Goal: Task Accomplishment & Management: Use online tool/utility

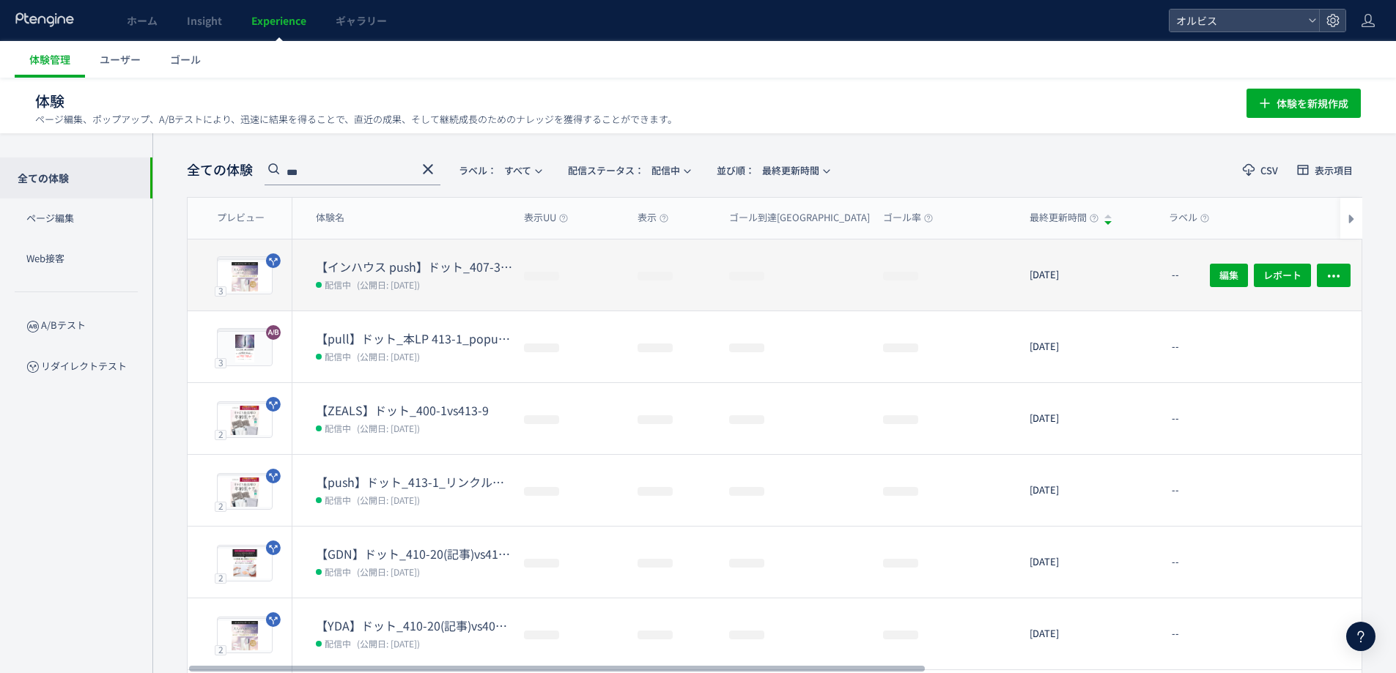
click at [424, 267] on dt "【インハウス push】ドット_407-37(アンケ)vs407-26([PERSON_NAME])" at bounding box center [414, 267] width 196 height 17
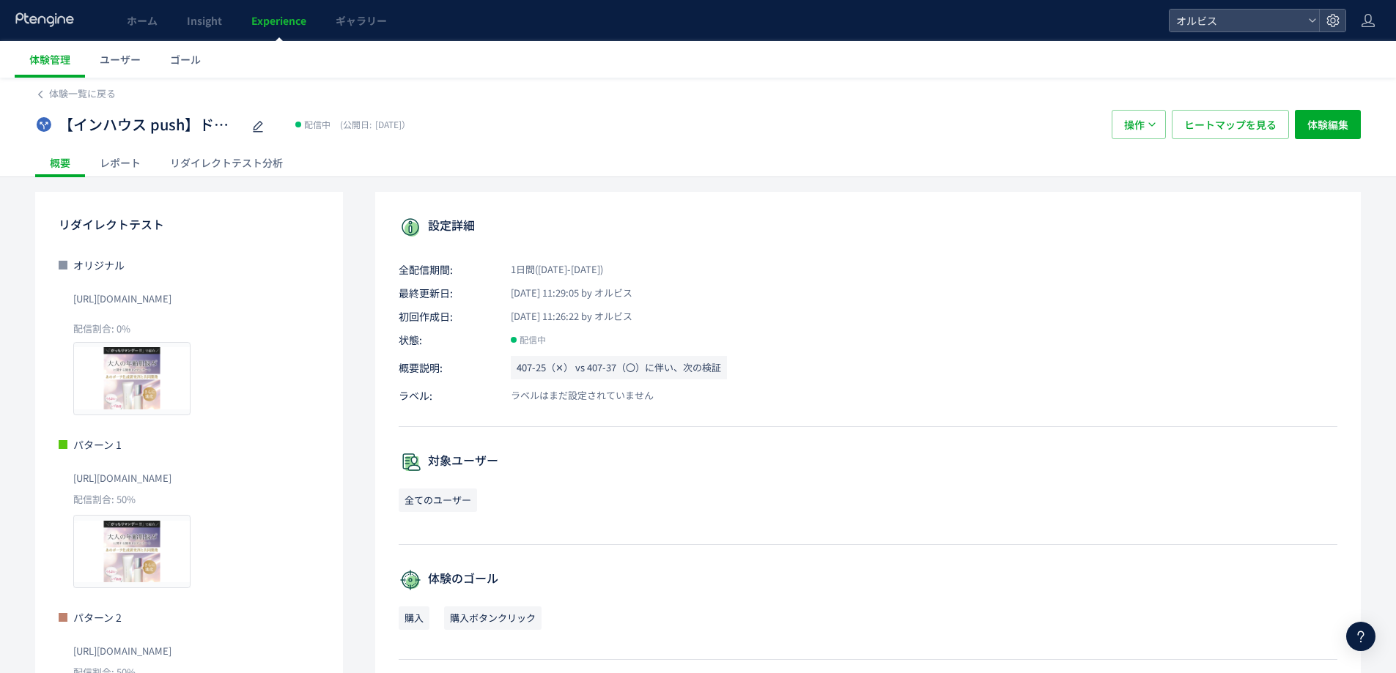
click at [215, 157] on div "リダイレクトテスト分析" at bounding box center [226, 162] width 142 height 29
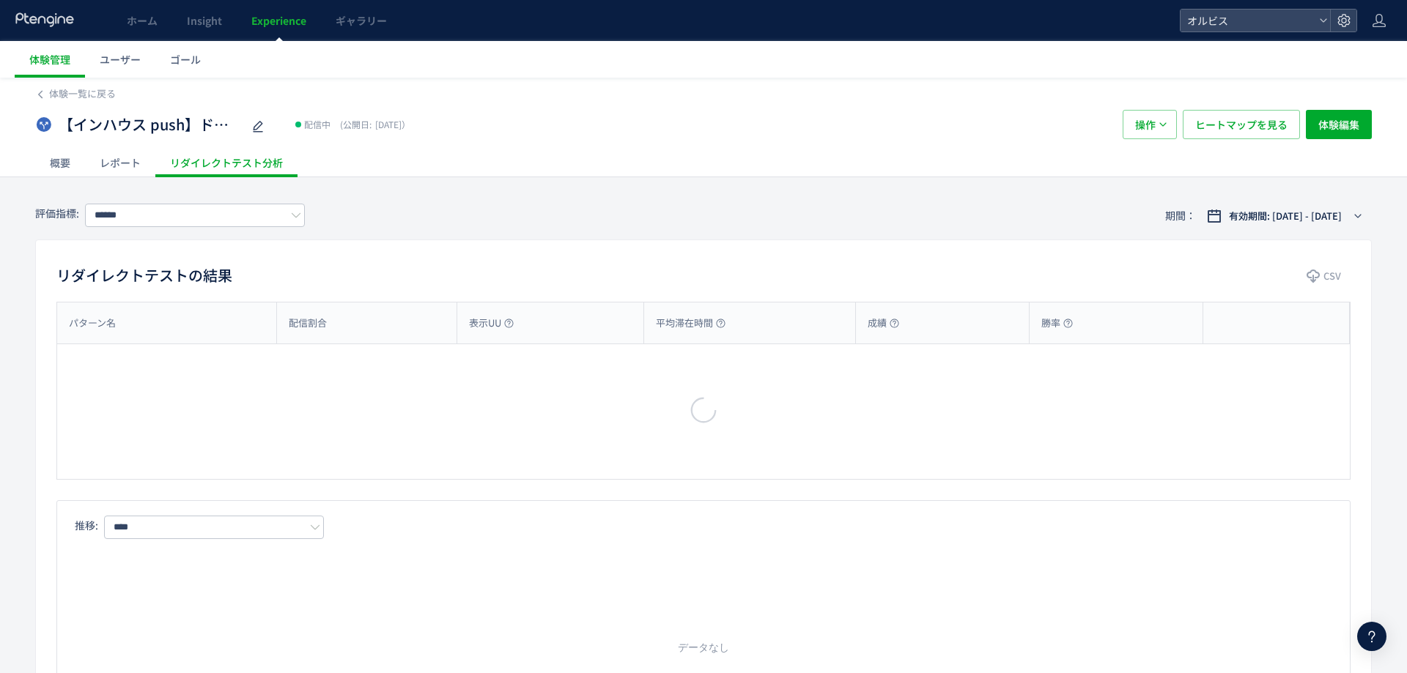
type input "**"
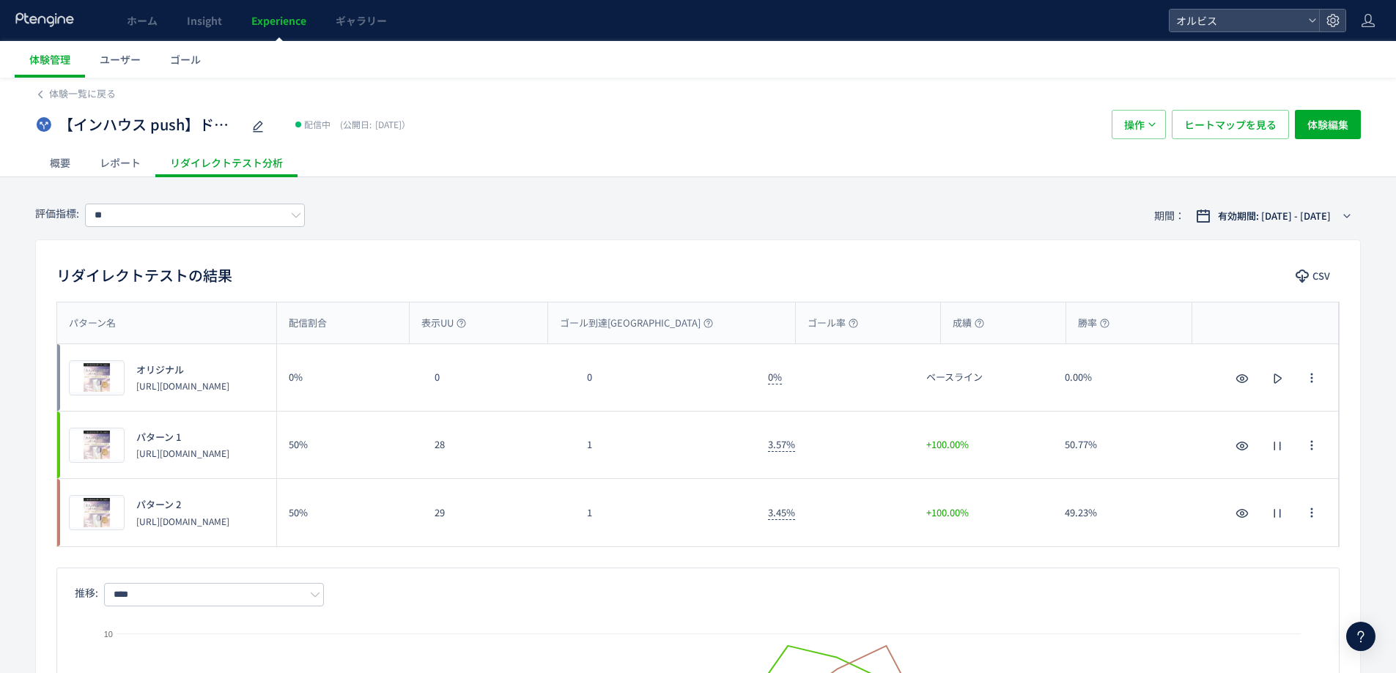
click at [278, 31] on link "Experience" at bounding box center [279, 20] width 84 height 41
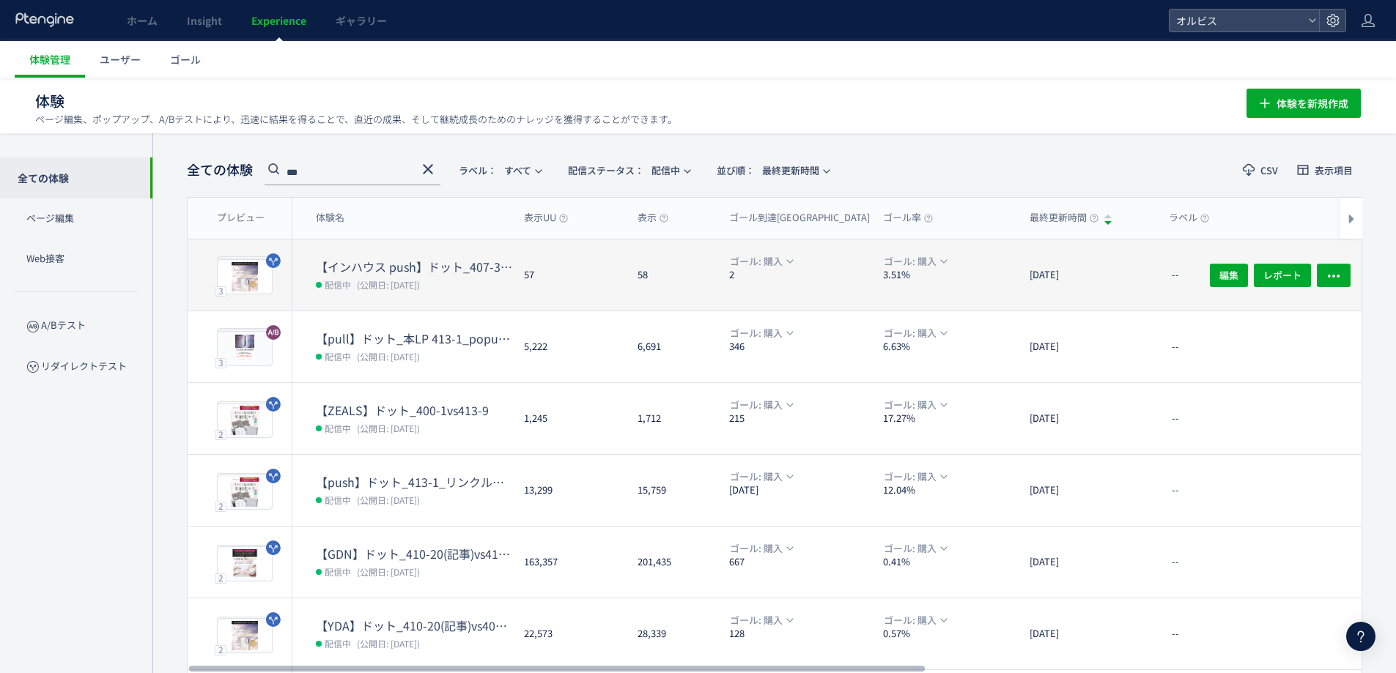
click at [435, 171] on icon at bounding box center [428, 169] width 18 height 18
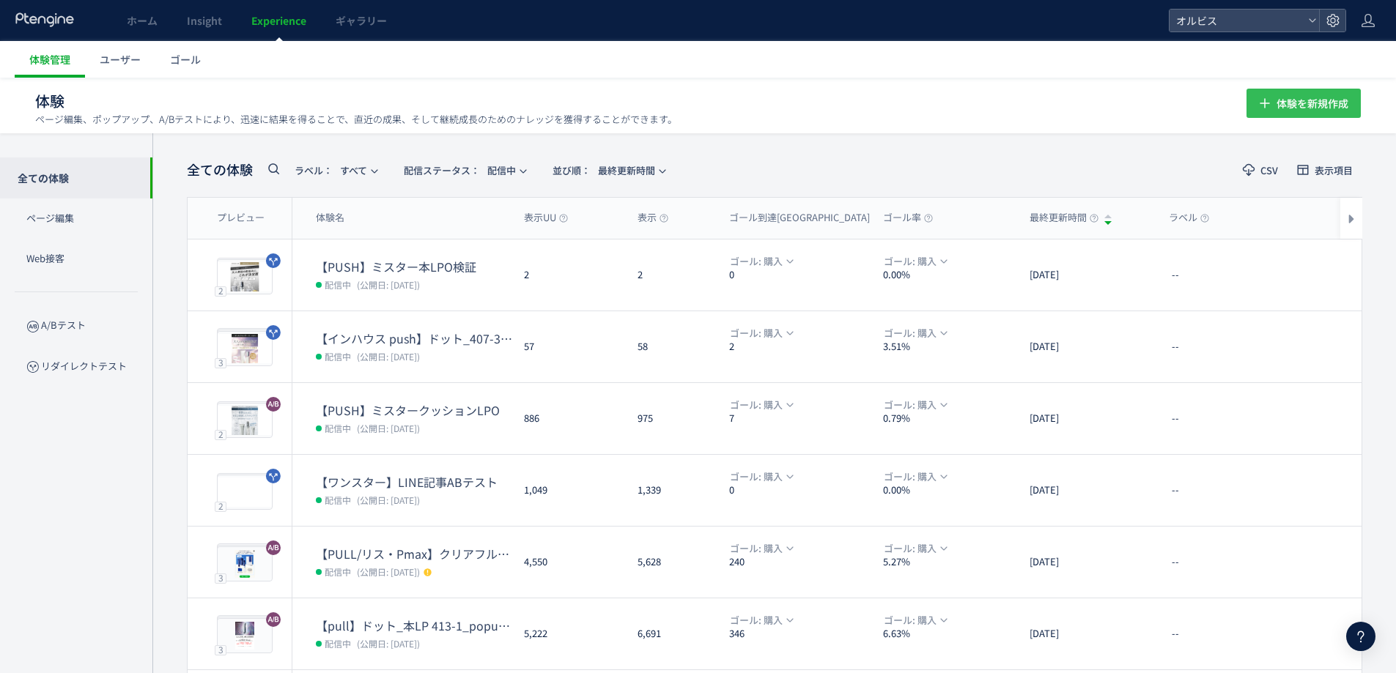
click at [1281, 112] on span "体験を新規作成" at bounding box center [1312, 103] width 72 height 29
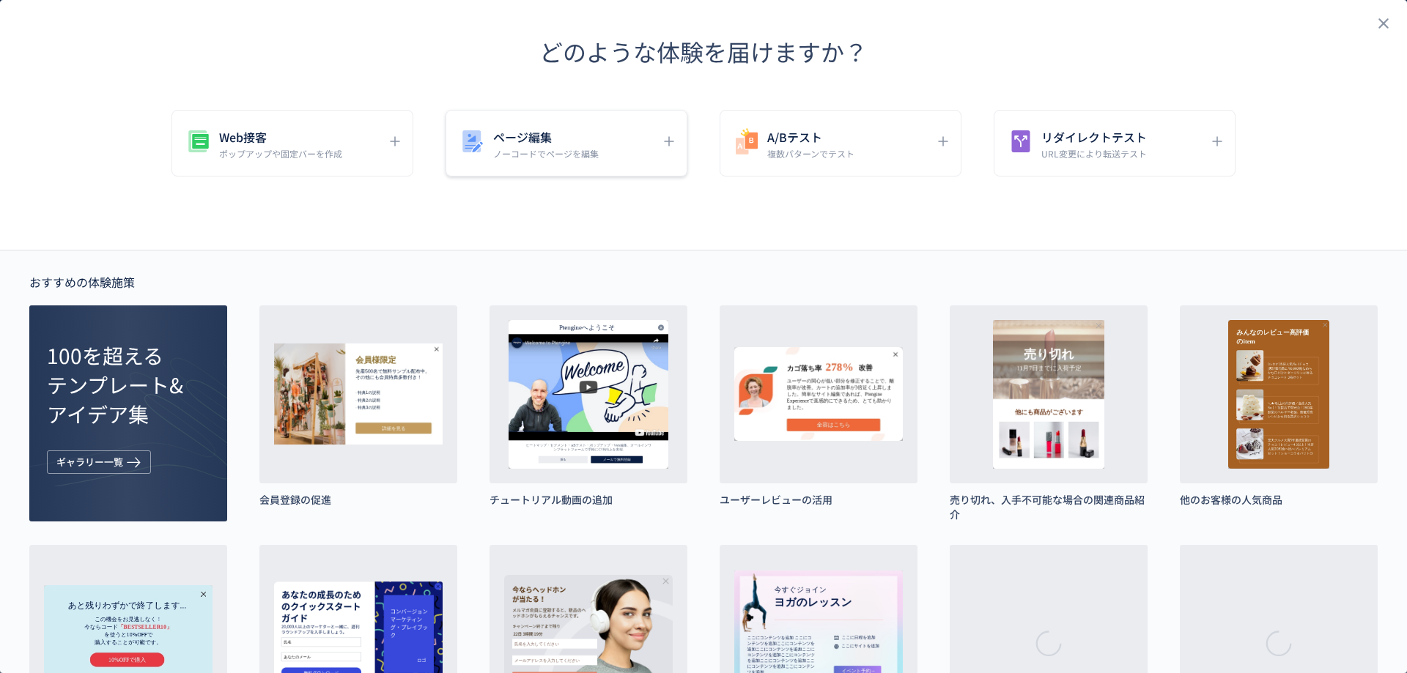
click at [621, 152] on div "ページ編集 ノーコードでページを編集" at bounding box center [555, 143] width 195 height 33
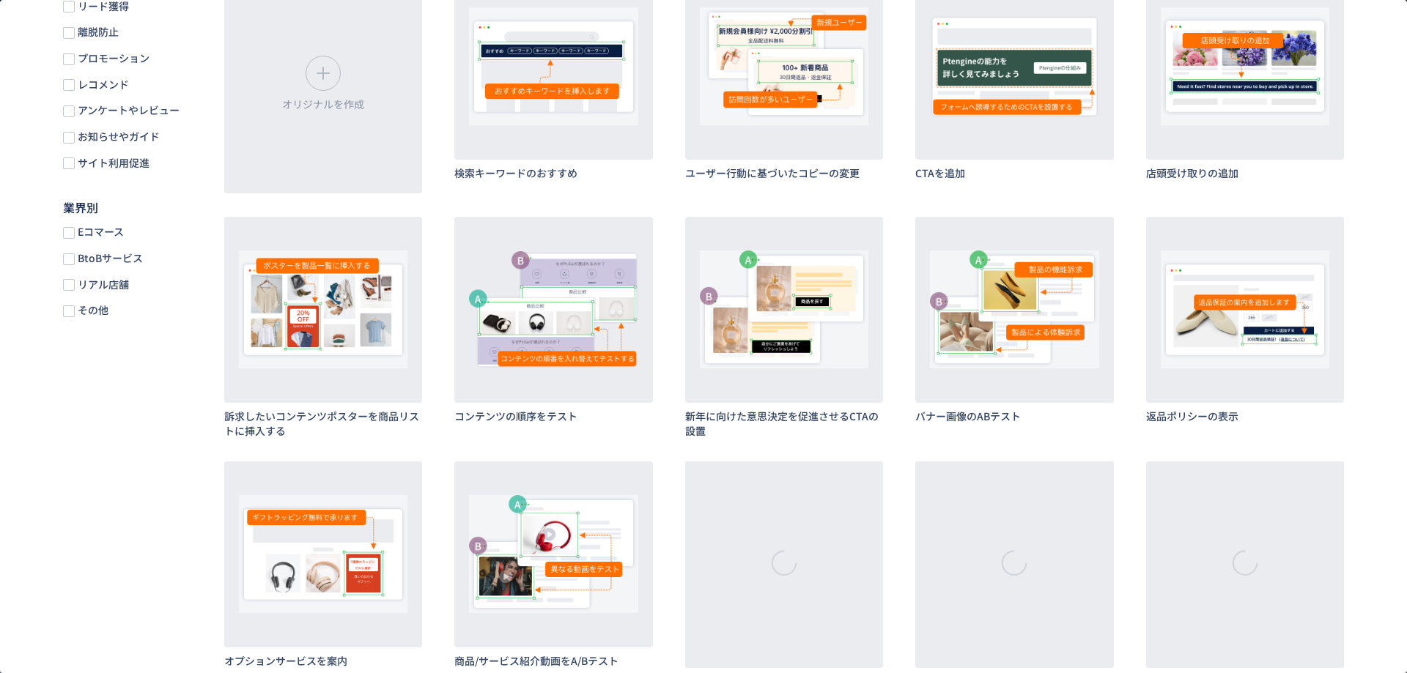
scroll to position [390, 0]
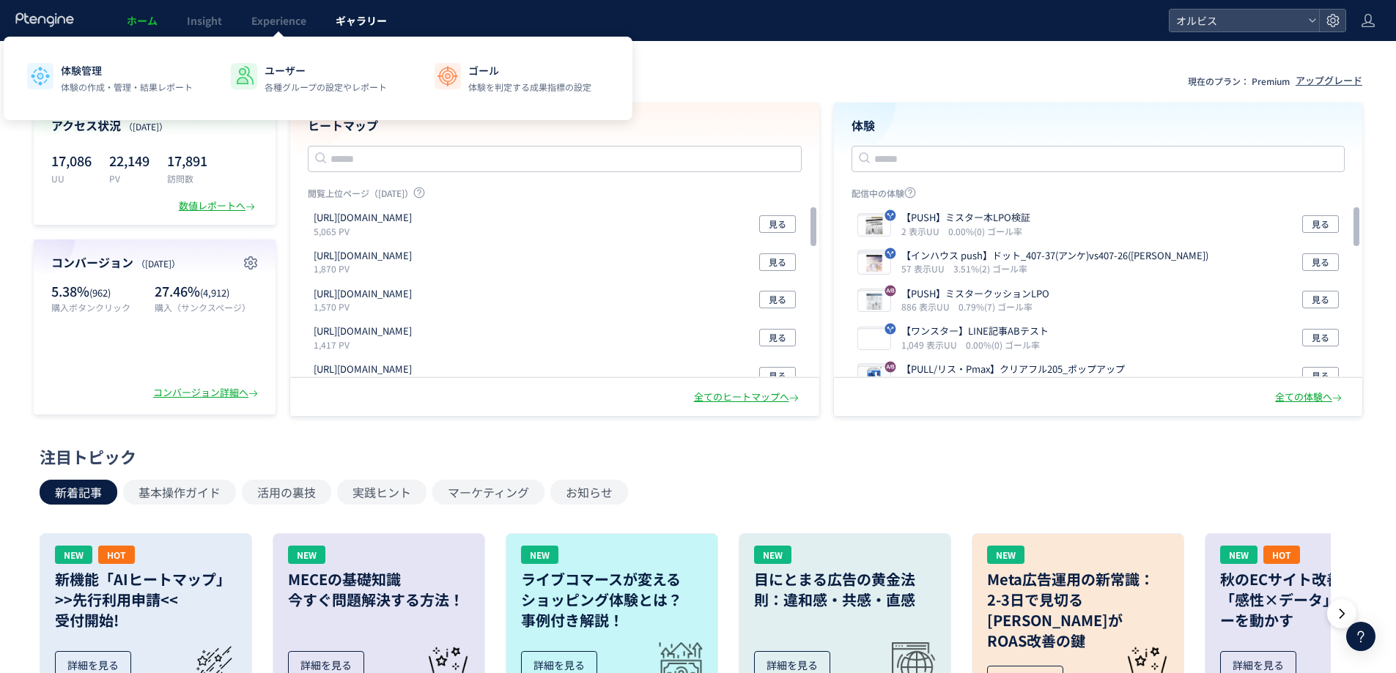
click at [391, 33] on link "ギャラリー" at bounding box center [361, 20] width 81 height 41
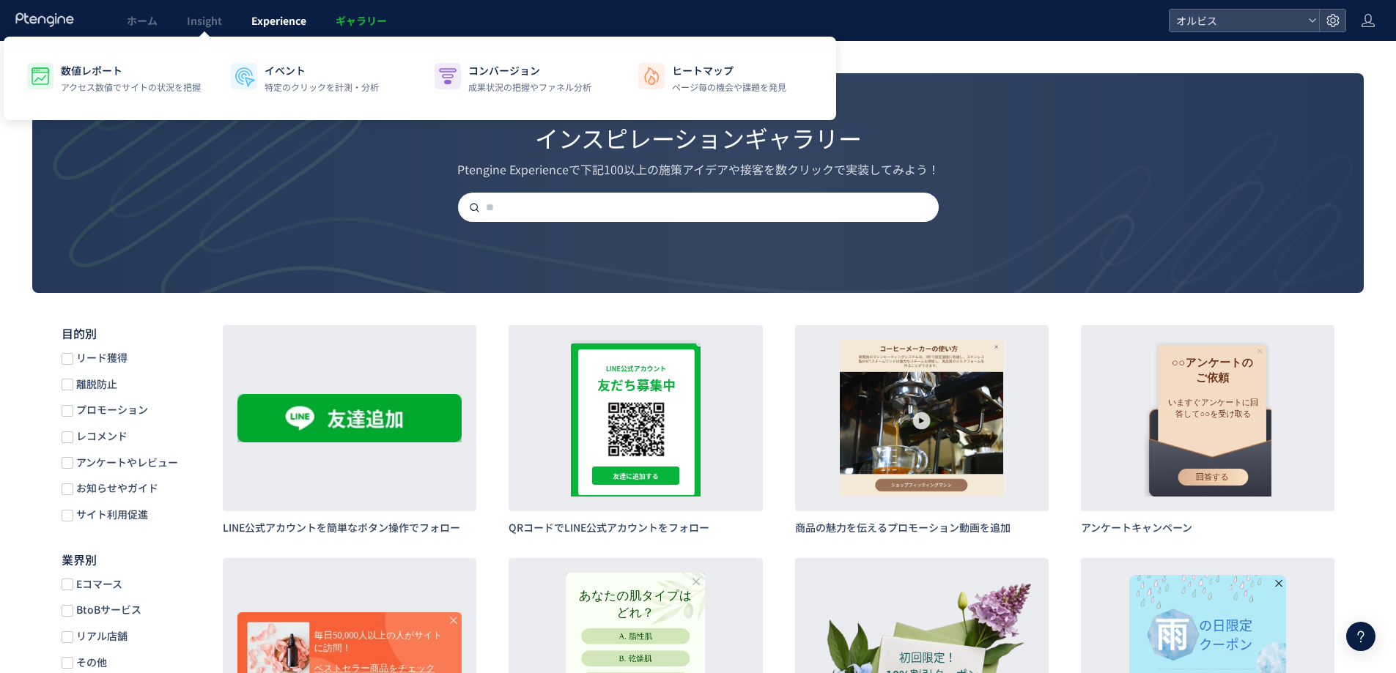
click at [288, 22] on span "Experience" at bounding box center [278, 20] width 55 height 15
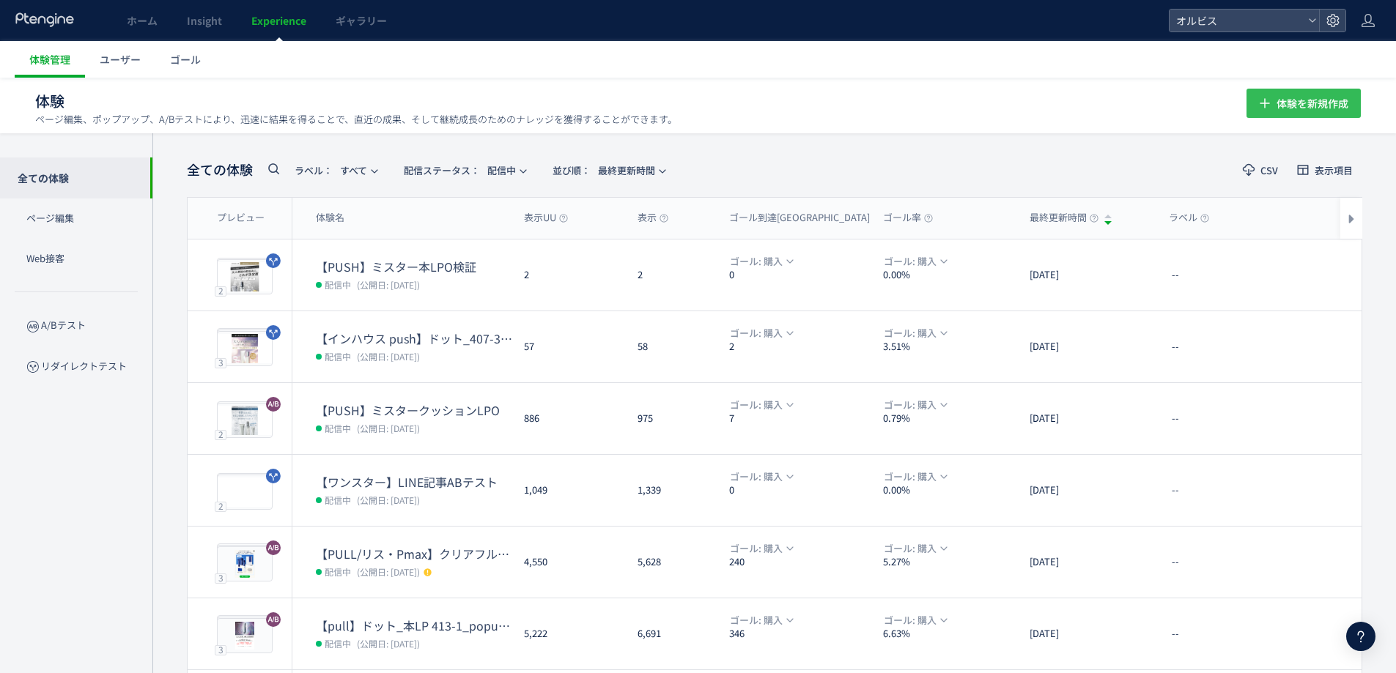
click at [1297, 108] on span "体験を新規作成" at bounding box center [1312, 103] width 72 height 29
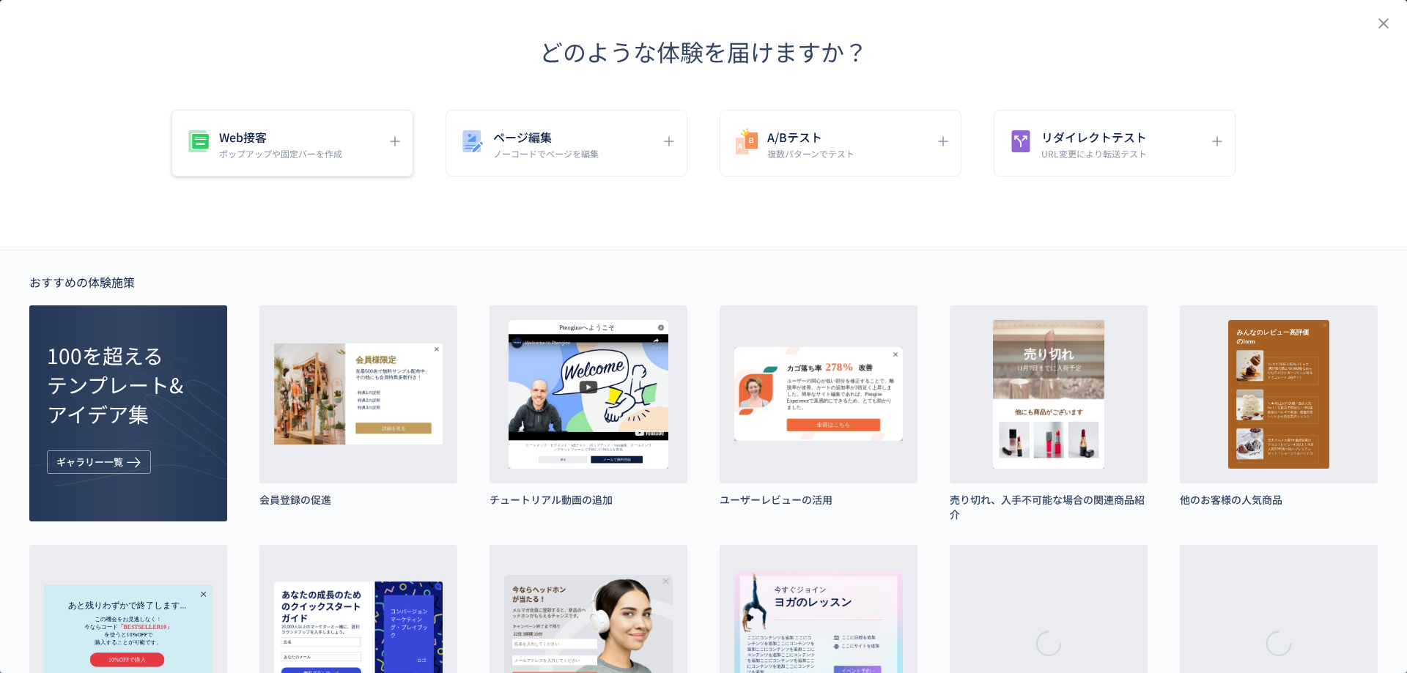
click at [392, 160] on div "Web接客 ポップアップや固定バーを作成" at bounding box center [292, 143] width 242 height 67
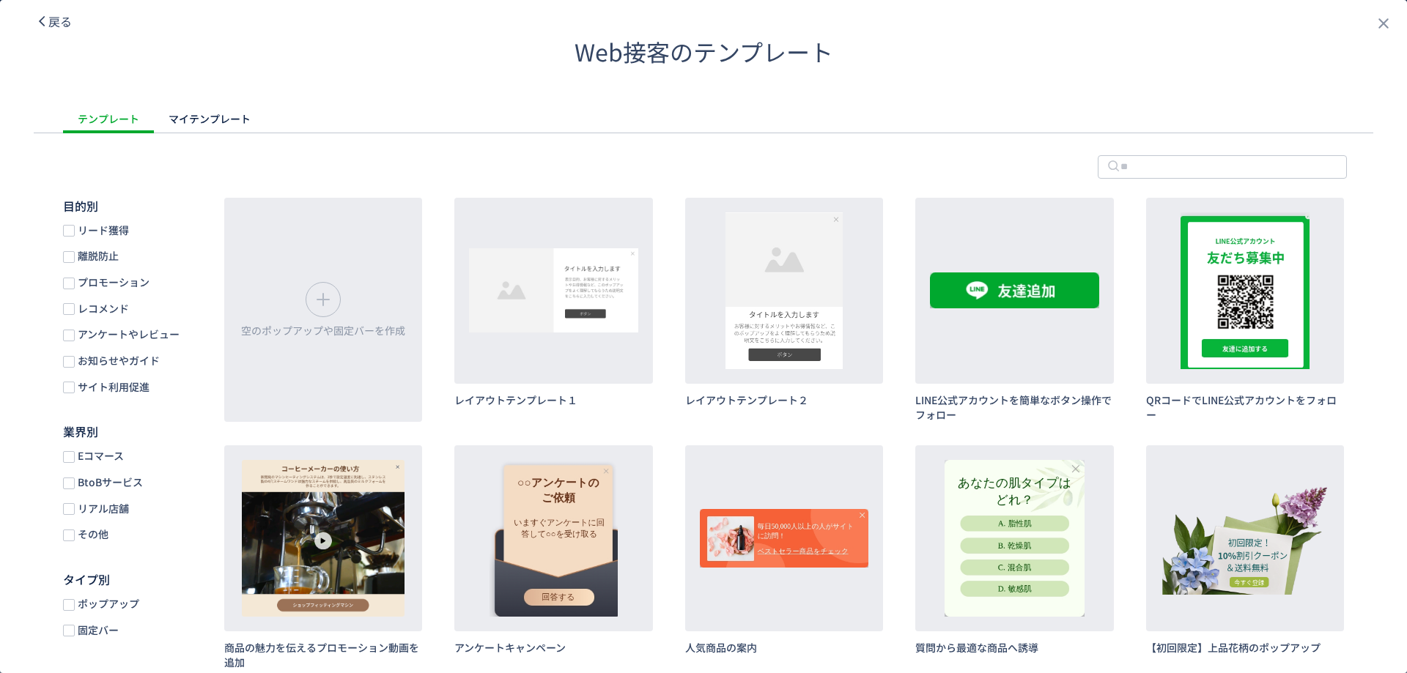
click at [44, 23] on icon "dialog" at bounding box center [41, 21] width 13 height 13
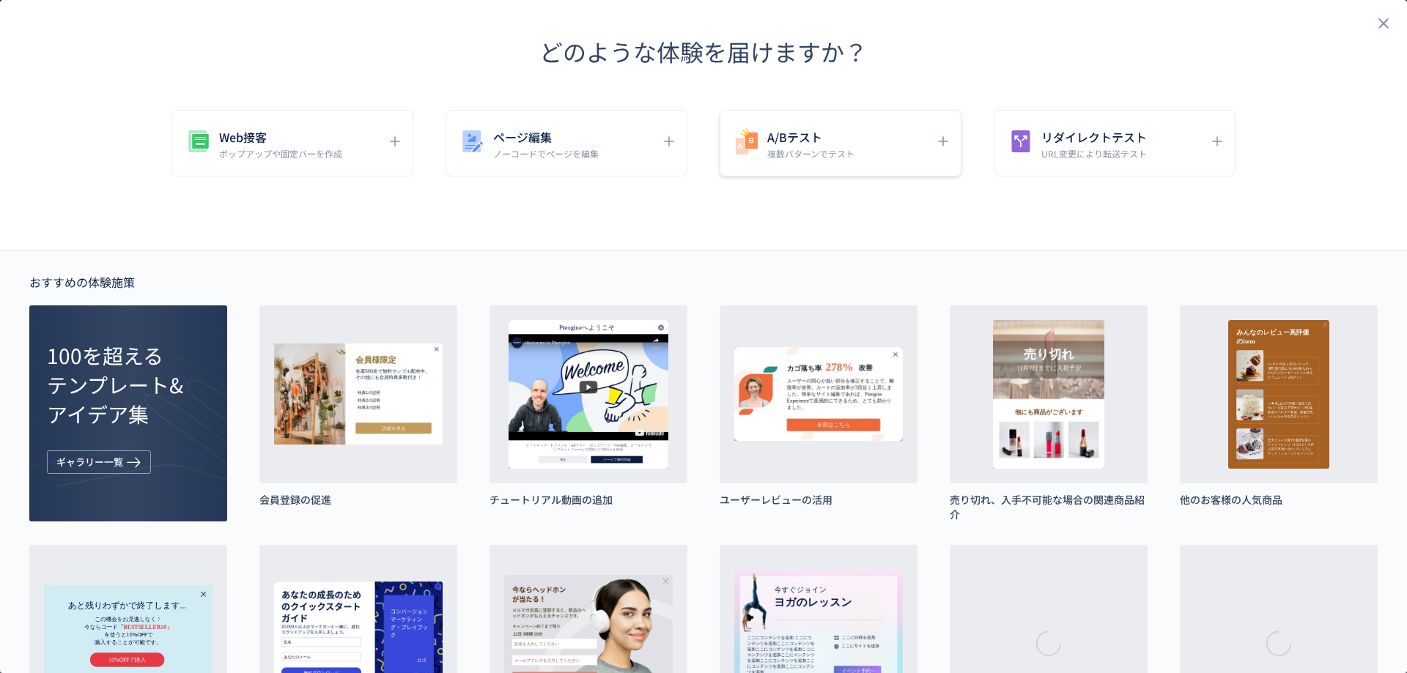
click at [816, 144] on h5 "A/Bテスト" at bounding box center [810, 137] width 87 height 21
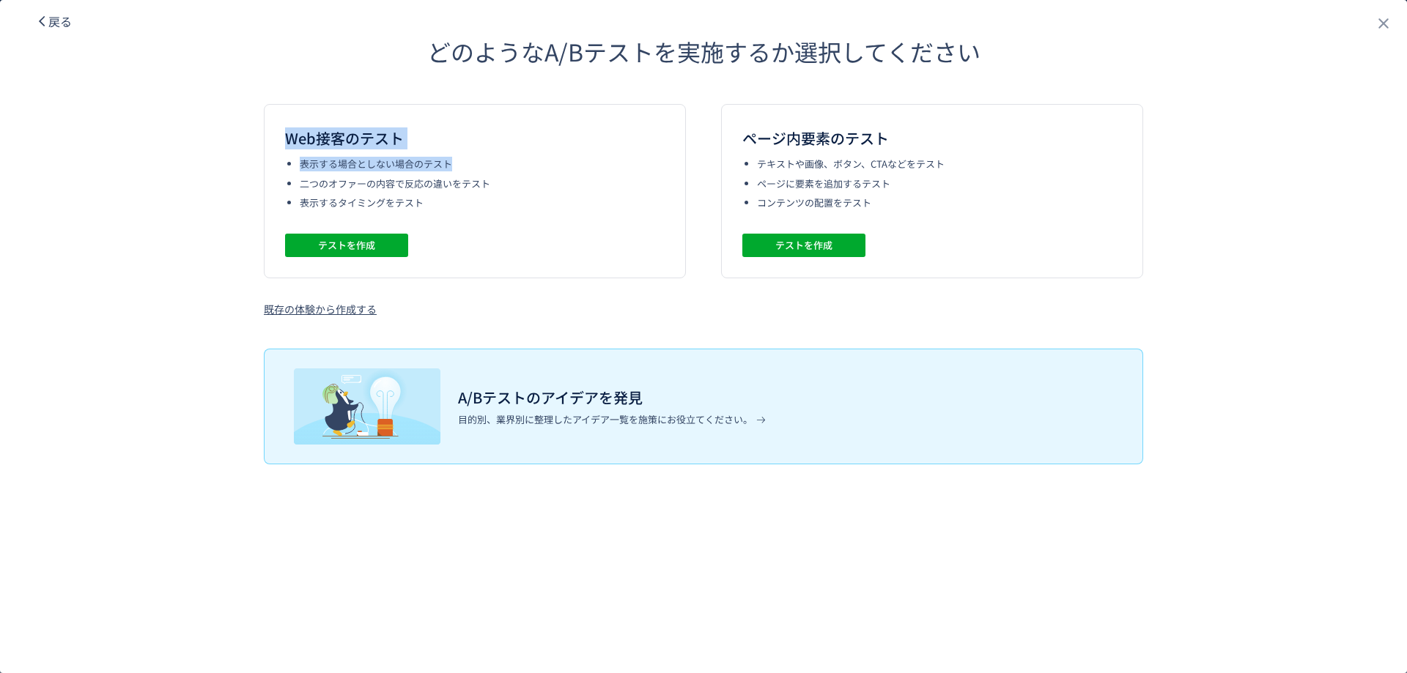
drag, startPoint x: 289, startPoint y: 141, endPoint x: 530, endPoint y: 156, distance: 242.2
click at [529, 152] on div "Web接客のテスト 表示する場合としない場合のテスト 二つのオファーの内容で反応の違いをテスト 表示するタイミングをテスト テストを作成" at bounding box center [475, 191] width 422 height 174
click at [555, 206] on li "表示するタイミングをテスト" at bounding box center [482, 203] width 365 height 14
click at [335, 245] on span "テストを作成" at bounding box center [346, 245] width 57 height 23
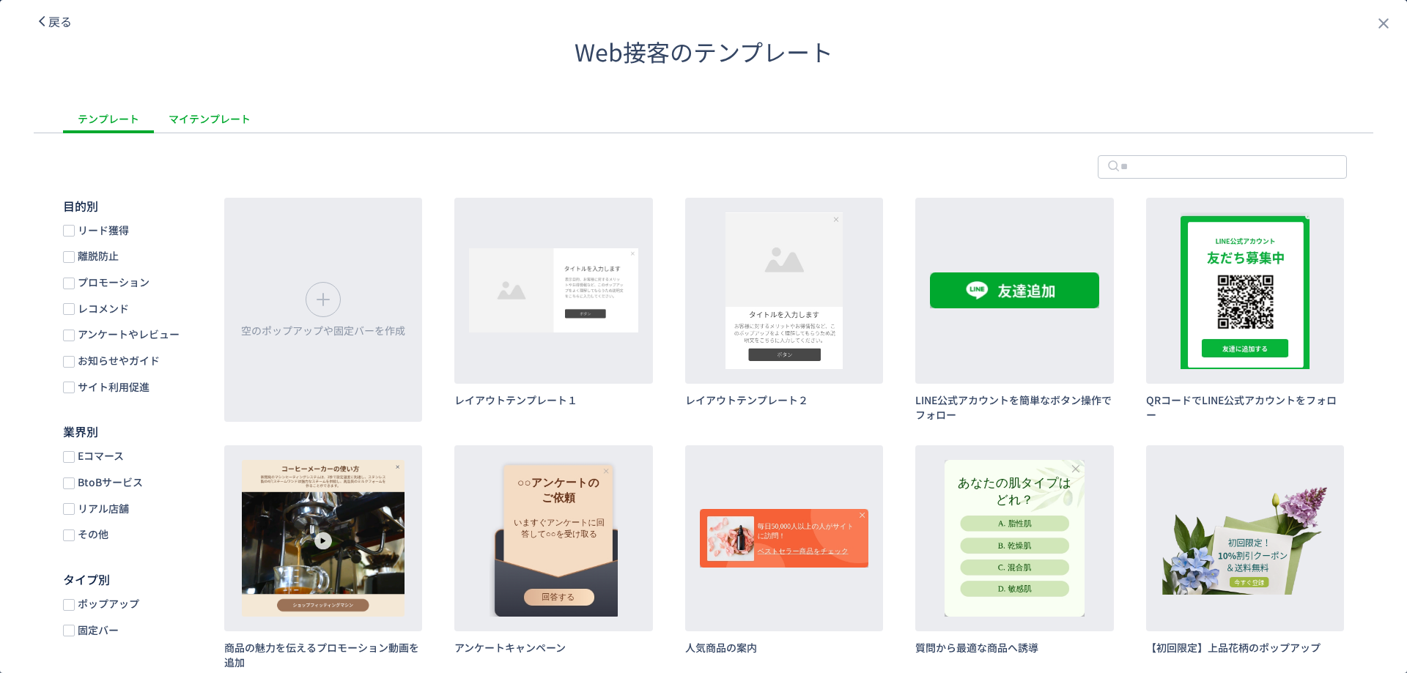
click at [192, 115] on div "マイテンプレート" at bounding box center [209, 118] width 111 height 29
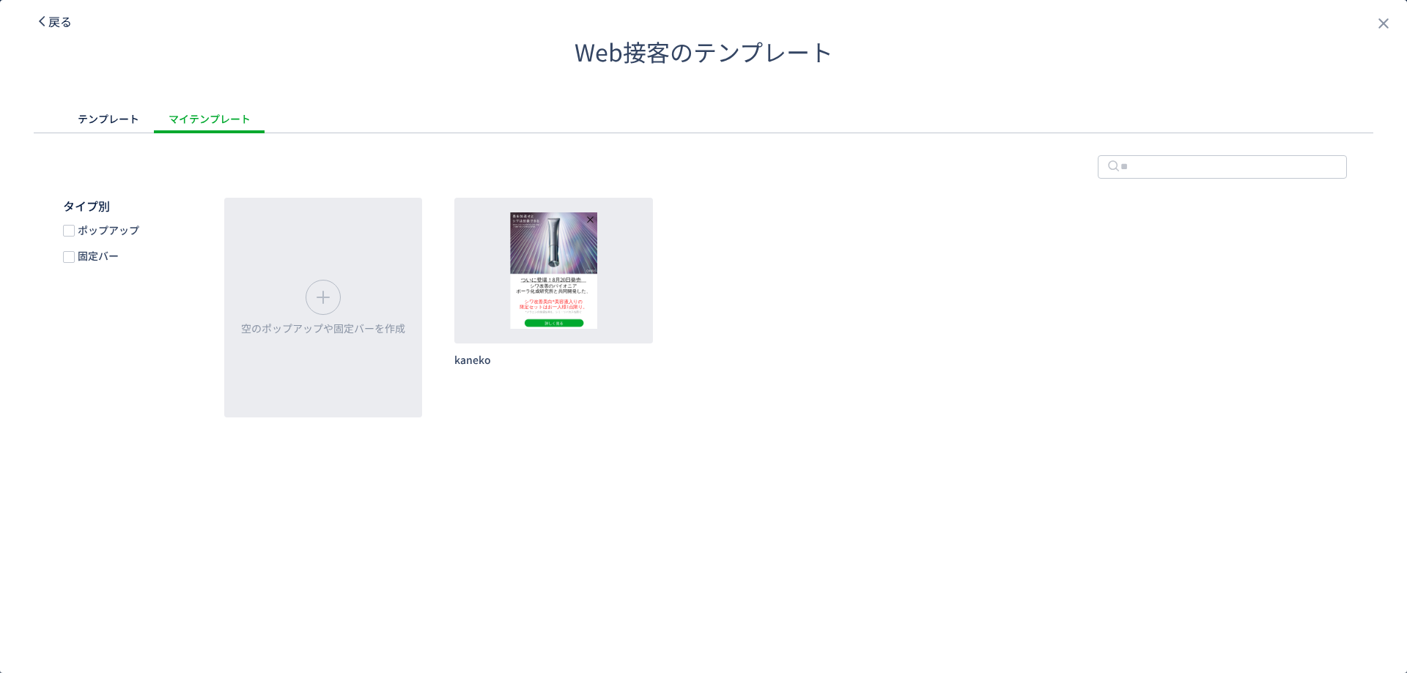
click at [53, 18] on span "戻る" at bounding box center [59, 21] width 23 height 18
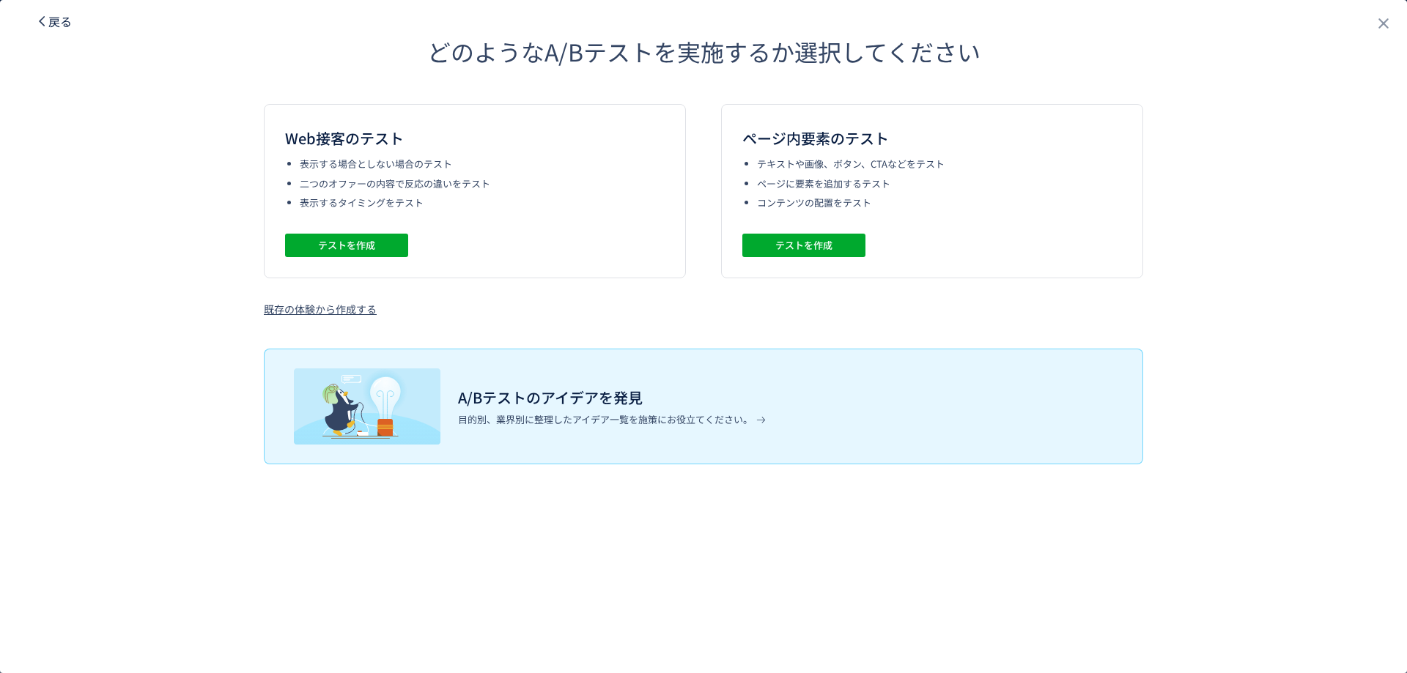
click at [53, 18] on span "戻る" at bounding box center [59, 21] width 23 height 18
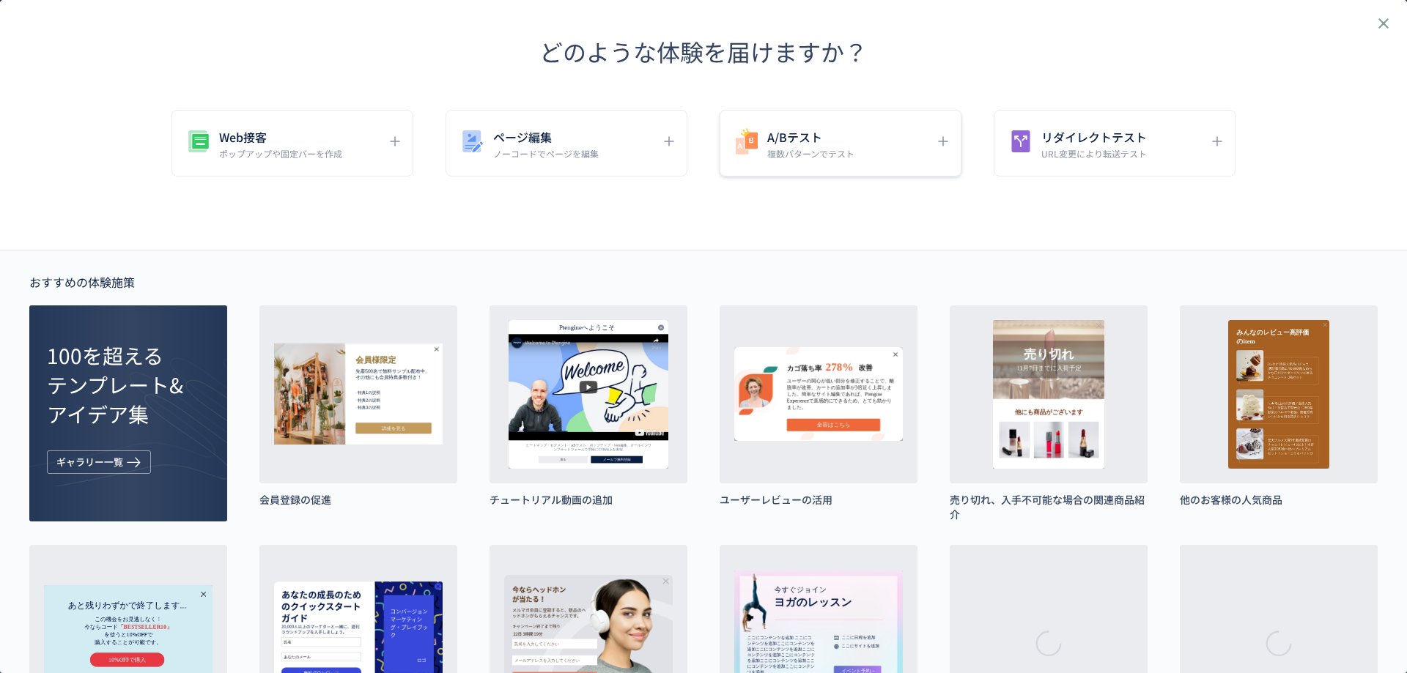
click at [820, 168] on div "A/Bテスト 複数パターンでテスト" at bounding box center [840, 143] width 242 height 67
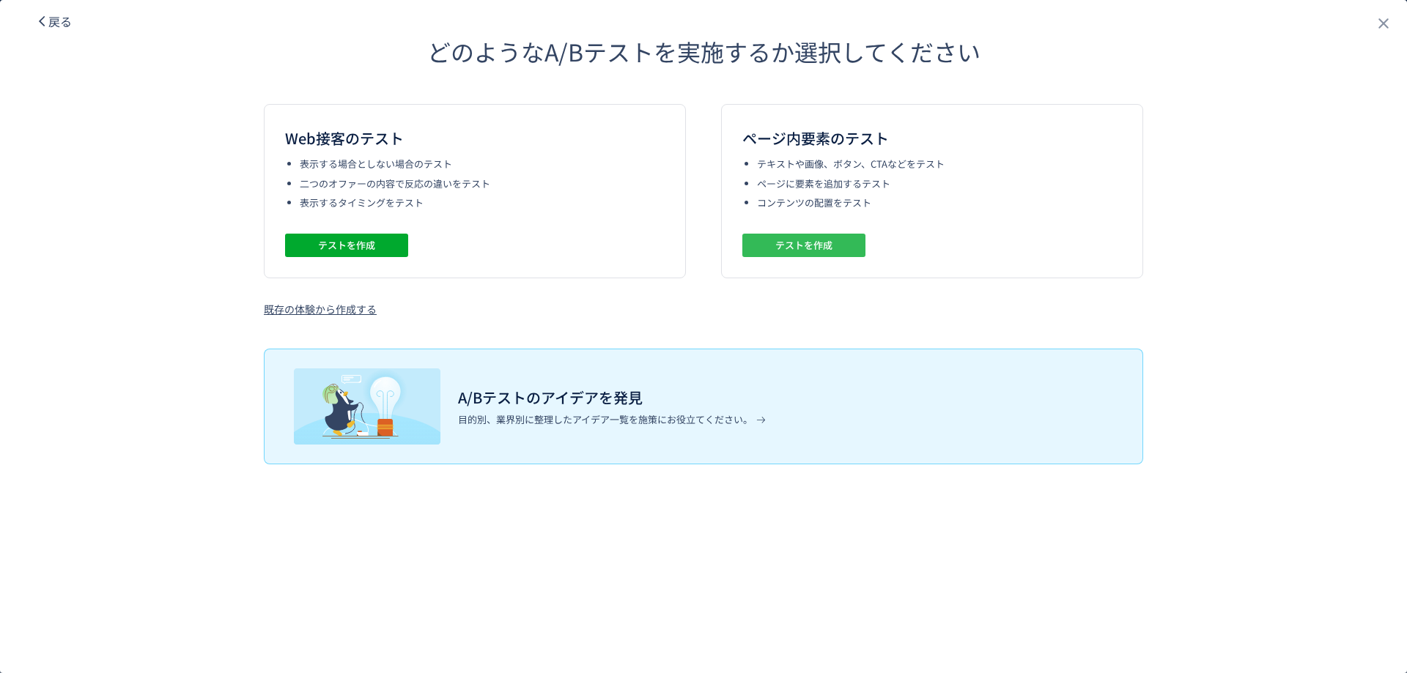
click at [824, 245] on span "テストを作成" at bounding box center [803, 245] width 57 height 23
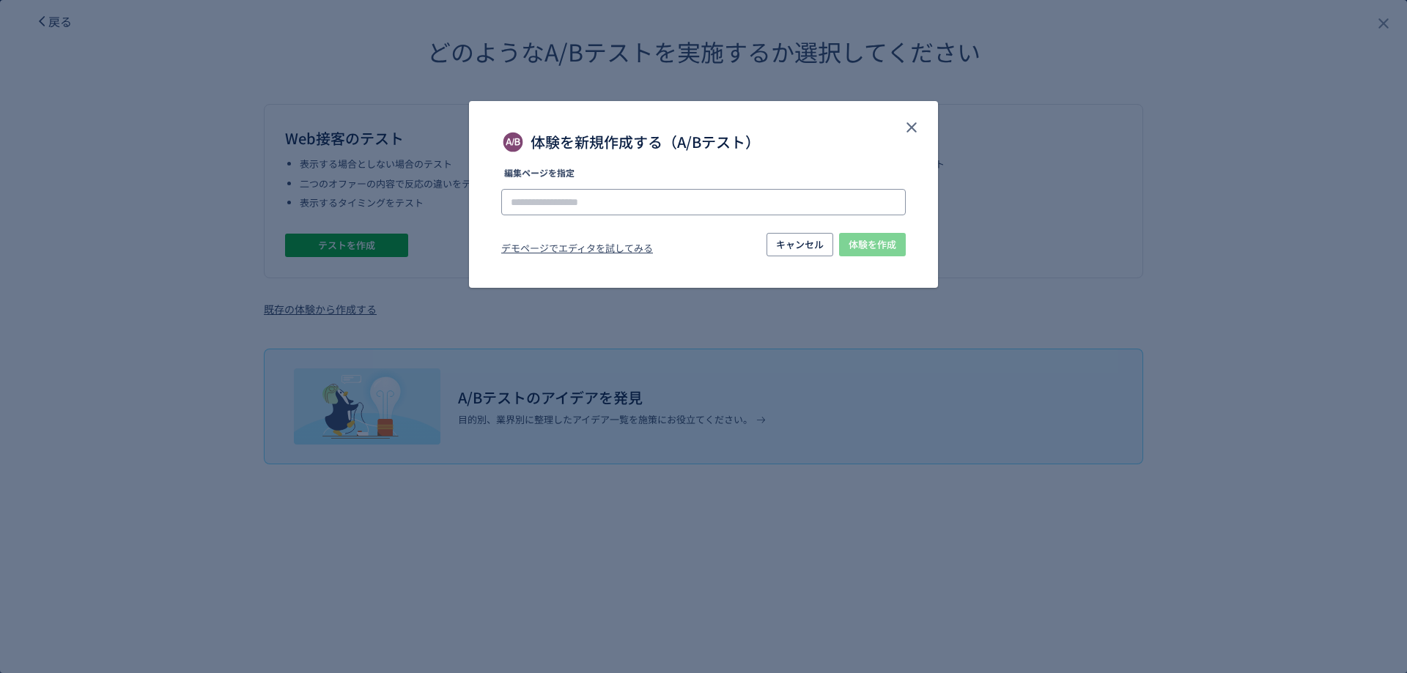
click at [626, 207] on input "体験を新規作成する（A/Bテスト）" at bounding box center [703, 202] width 404 height 26
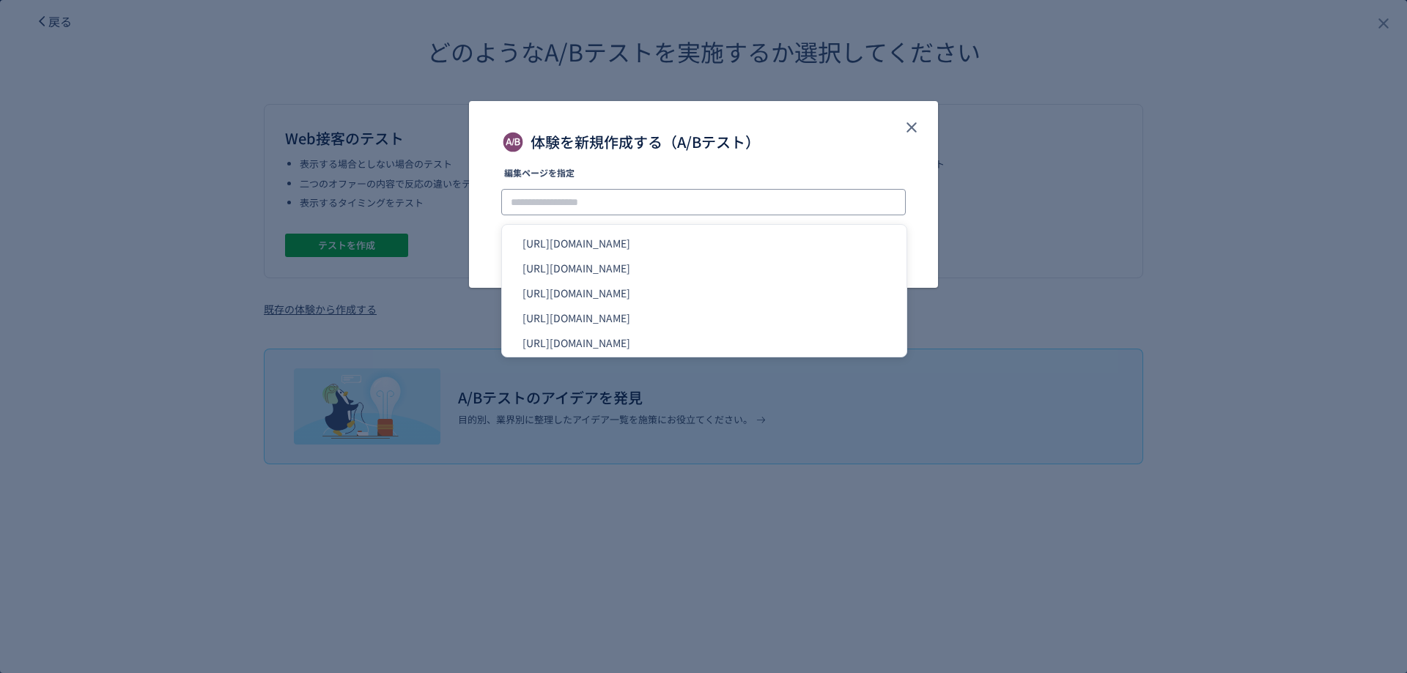
click at [703, 199] on input "体験を新規作成する（A/Bテスト）" at bounding box center [703, 202] width 404 height 26
paste input "**********"
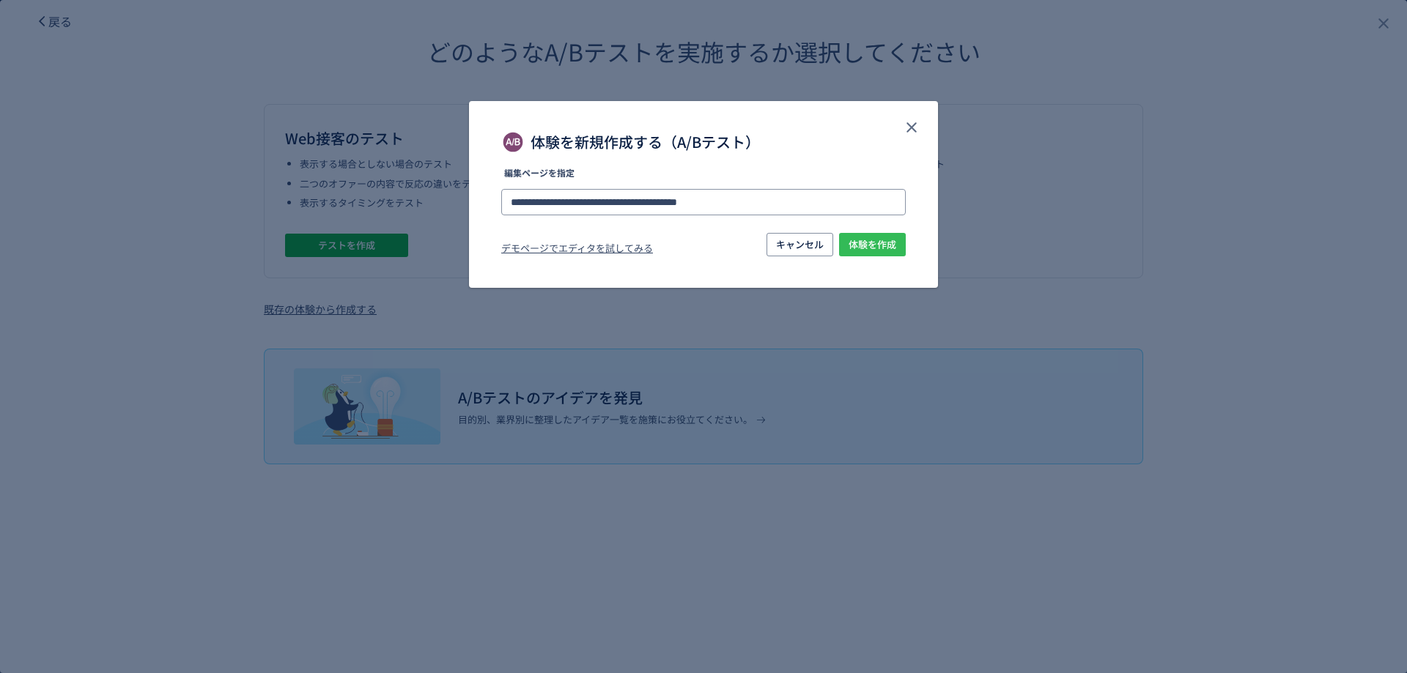
type input "**********"
click at [847, 251] on button "体験を作成" at bounding box center [872, 244] width 67 height 23
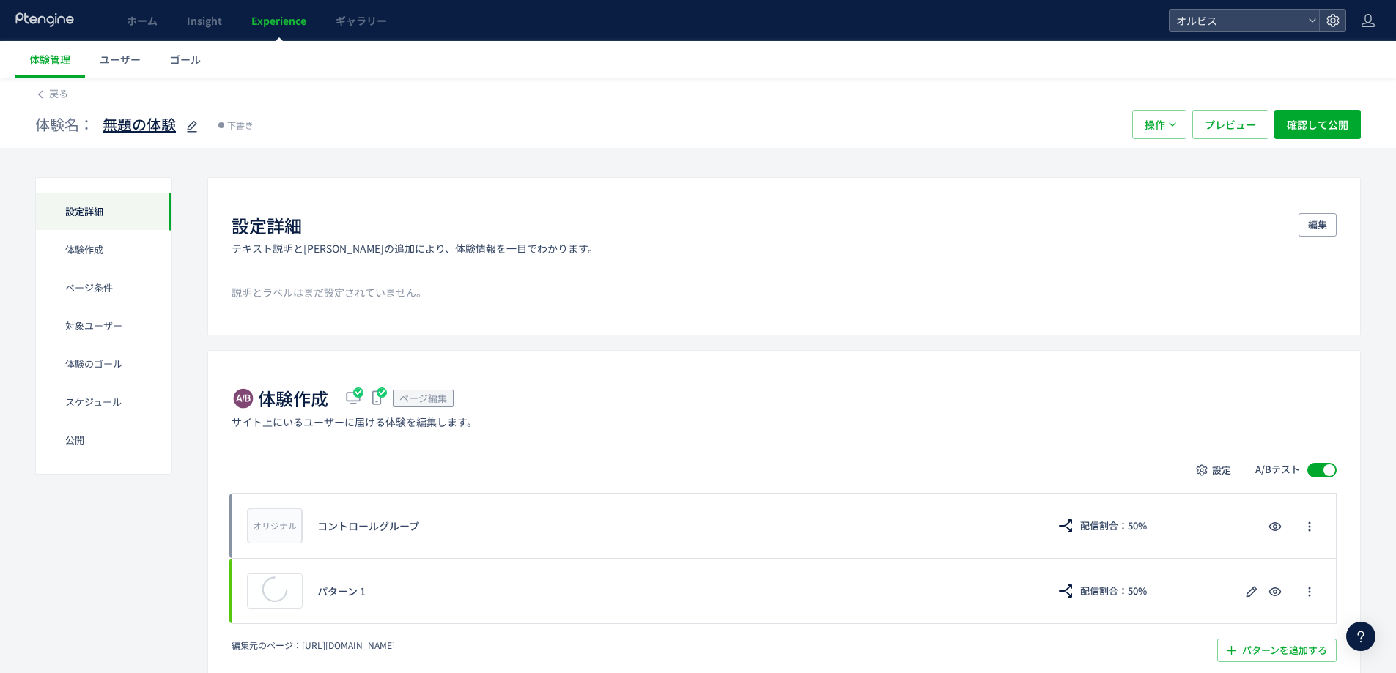
click at [191, 119] on icon at bounding box center [192, 127] width 18 height 18
type input "**********"
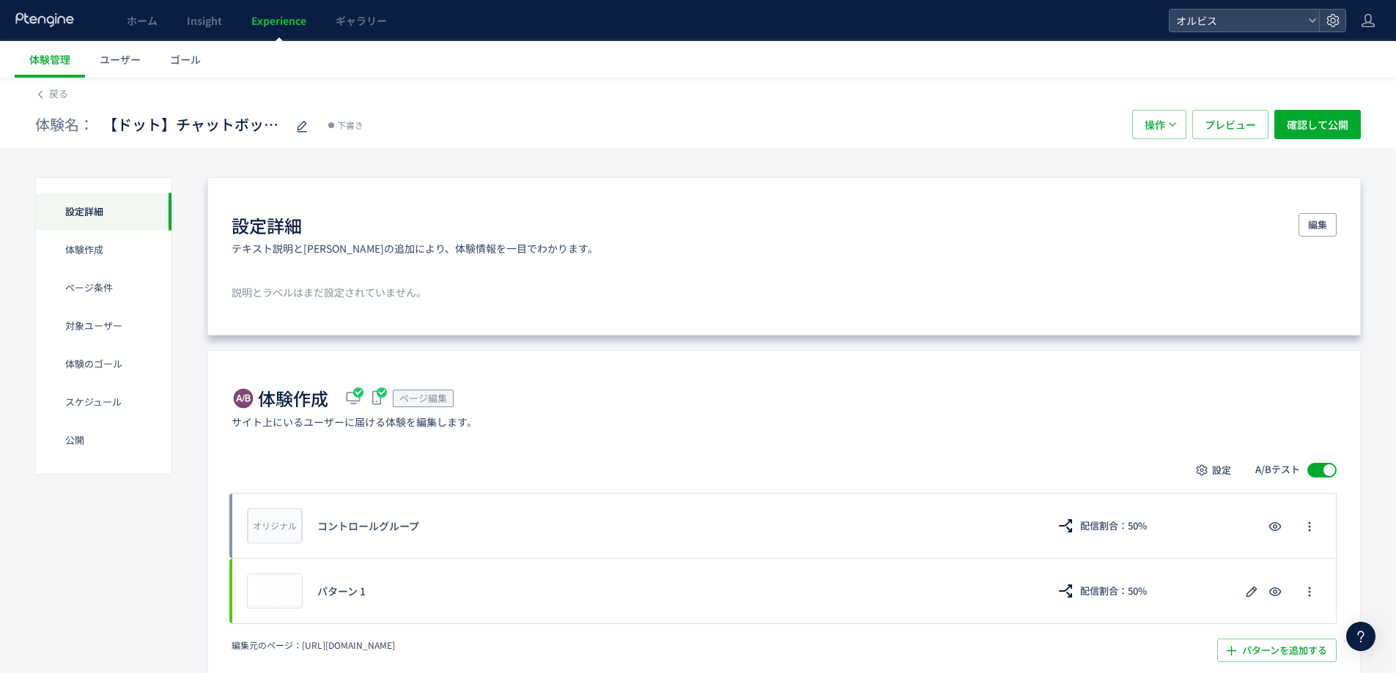
click at [573, 280] on div "設定詳細 テキスト説明と[PERSON_NAME]の追加により、体験情報を一目でわかります。 編集 説明とラベルはまだ設定されていません。" at bounding box center [783, 256] width 1153 height 158
click at [1300, 223] on button "編集" at bounding box center [1317, 224] width 38 height 23
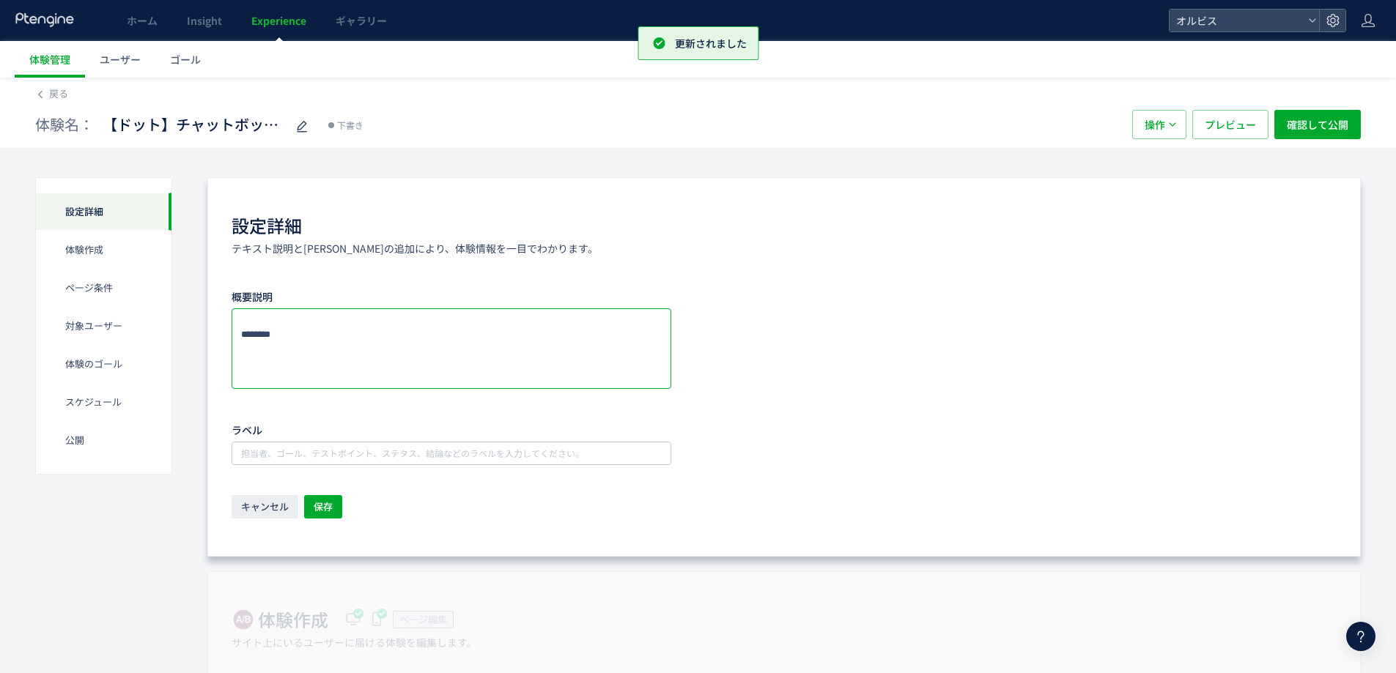
click at [480, 349] on textarea at bounding box center [452, 348] width 440 height 81
type textarea "**********"
click at [317, 511] on span "保存" at bounding box center [323, 506] width 19 height 23
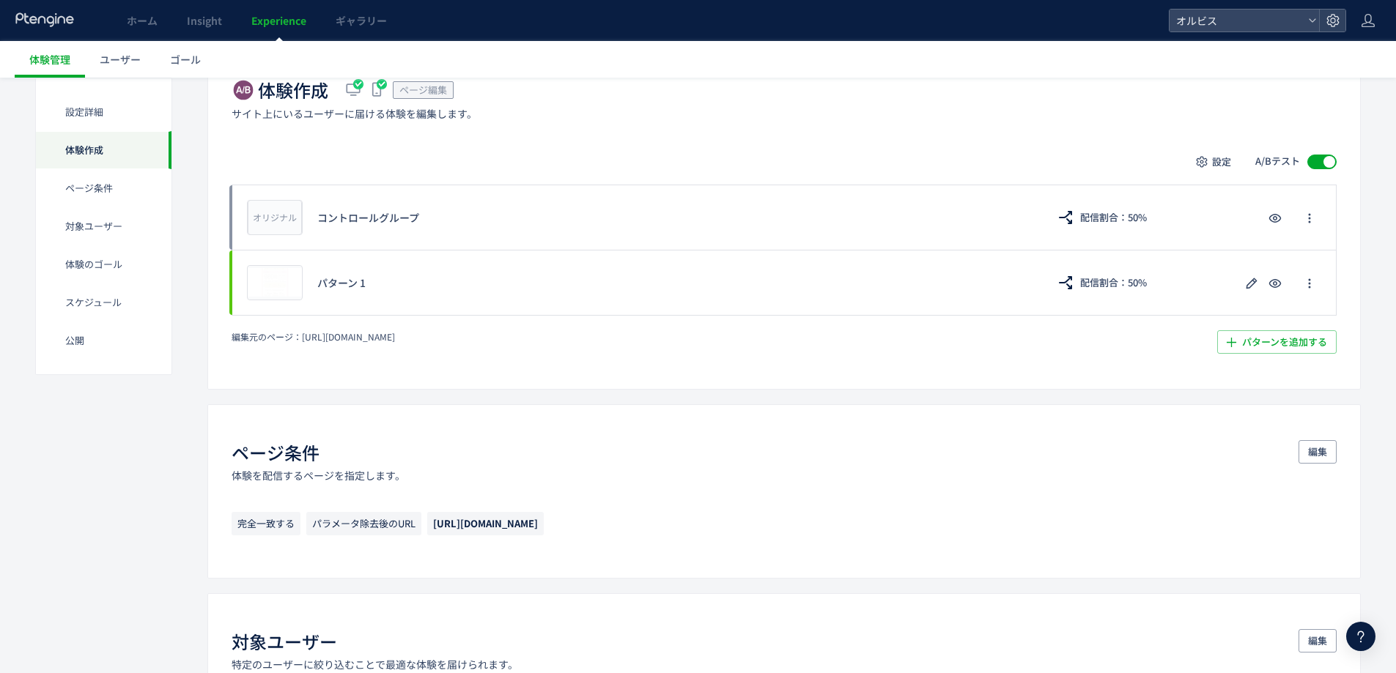
scroll to position [412, 0]
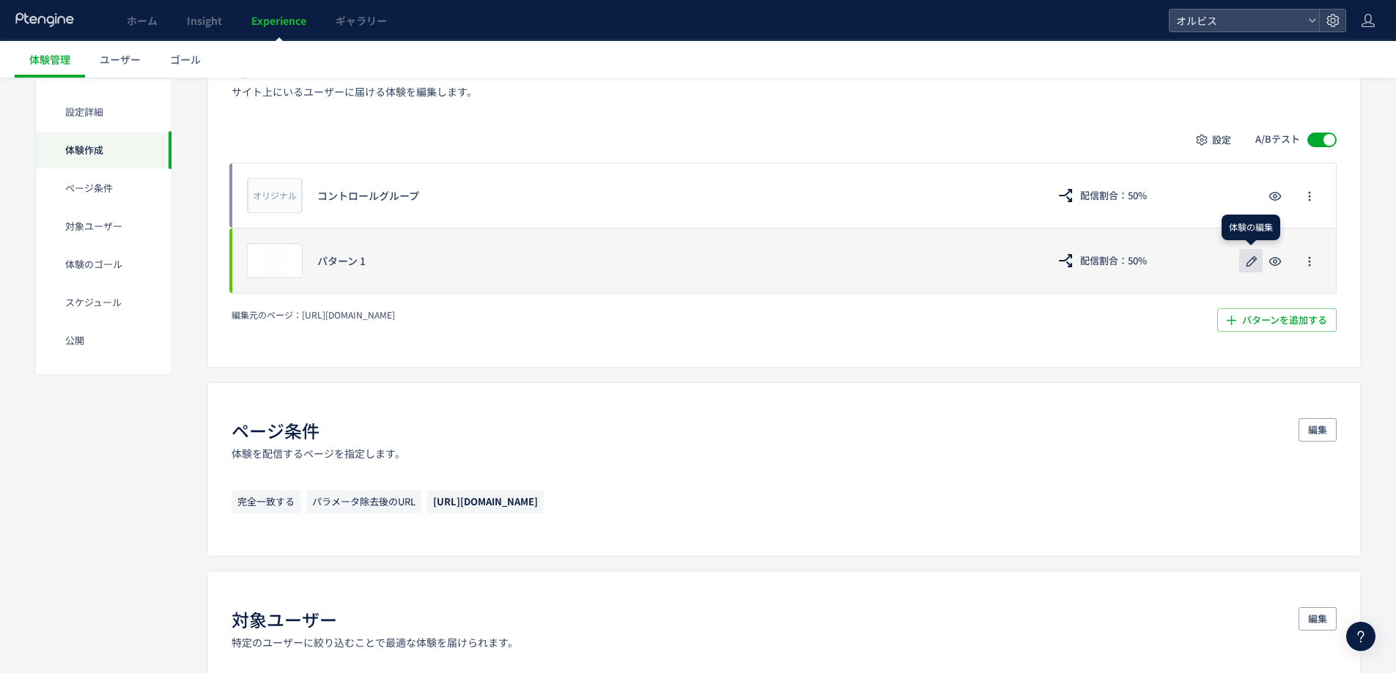
click at [1248, 267] on icon "button" at bounding box center [1251, 262] width 18 height 18
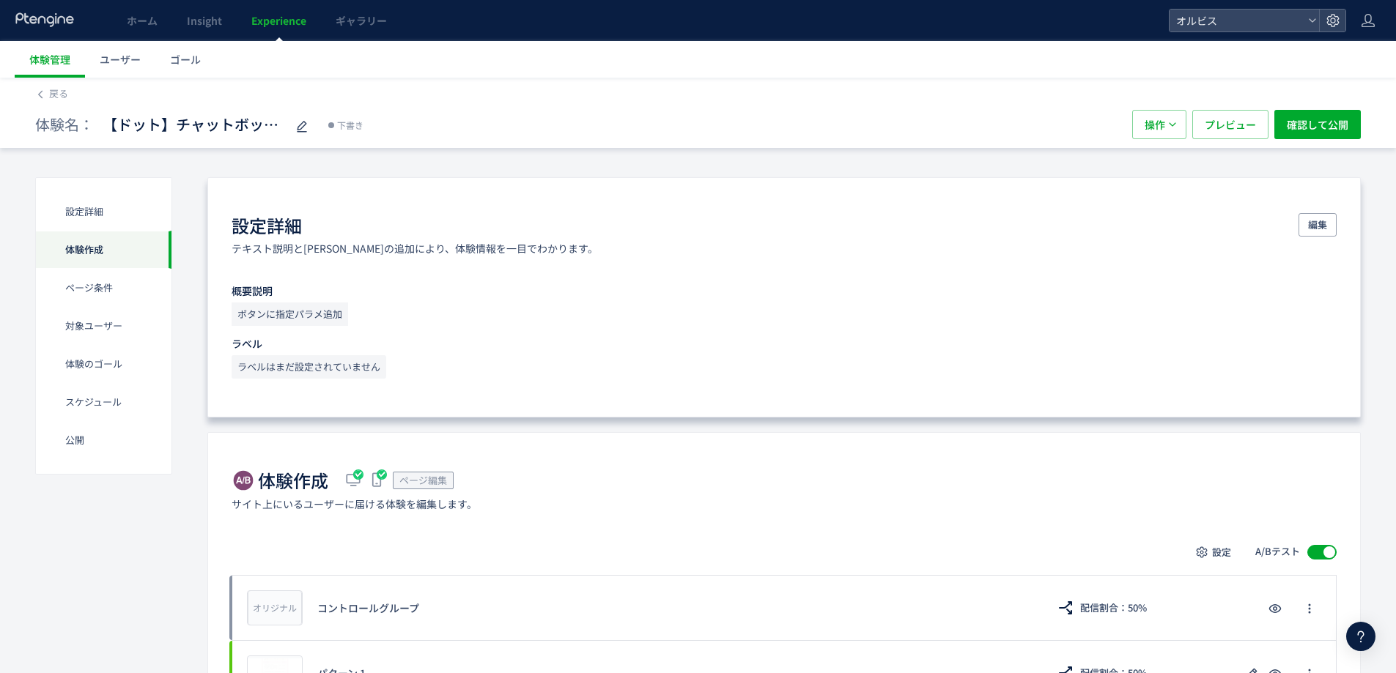
scroll to position [248, 0]
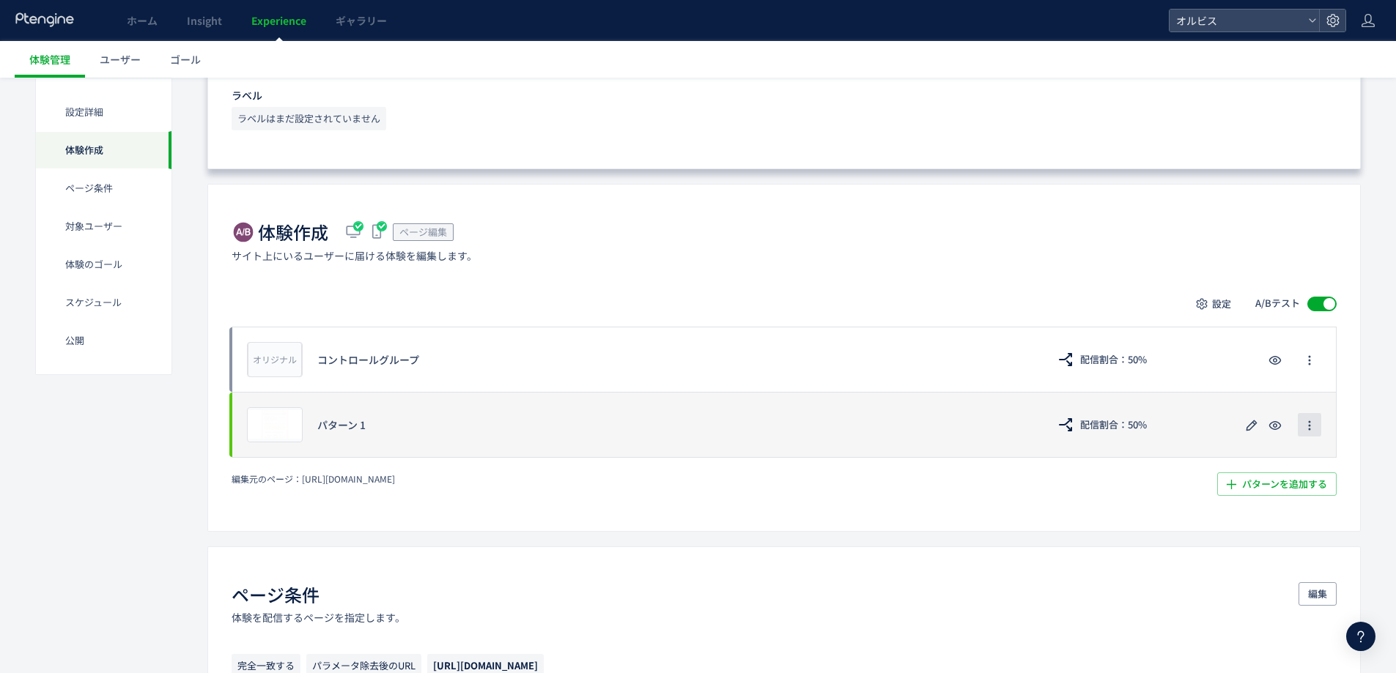
click at [1316, 435] on button "button" at bounding box center [1308, 424] width 23 height 23
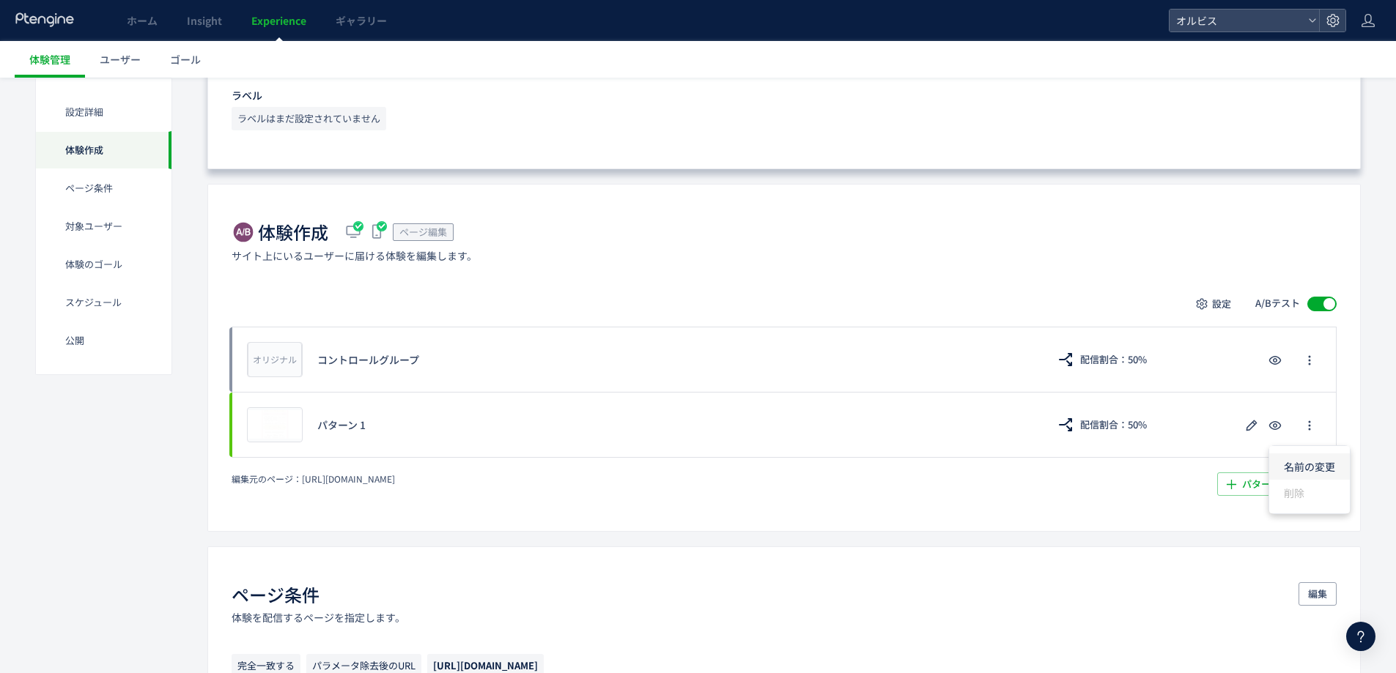
click at [1311, 468] on li "名前の変更" at bounding box center [1309, 466] width 81 height 26
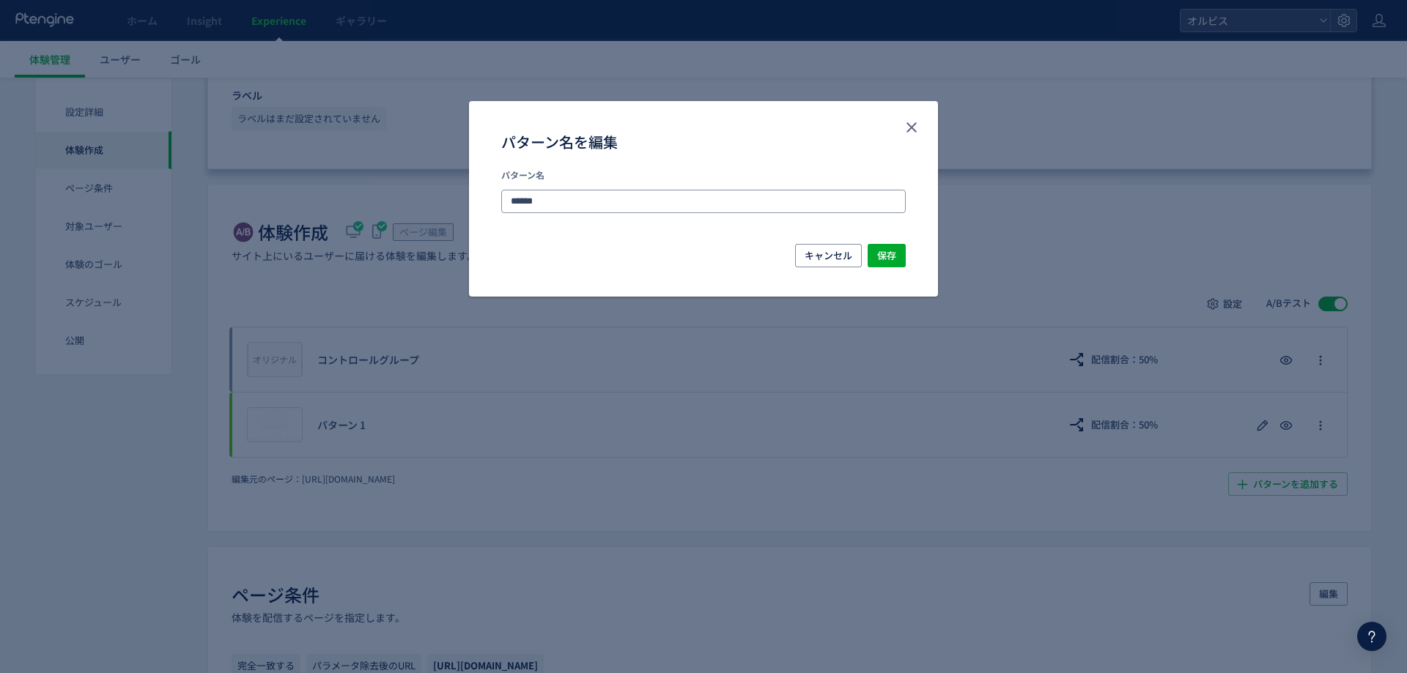
click at [612, 196] on input "******" at bounding box center [703, 201] width 404 height 23
type input "*********"
click at [881, 246] on span "保存" at bounding box center [886, 255] width 19 height 23
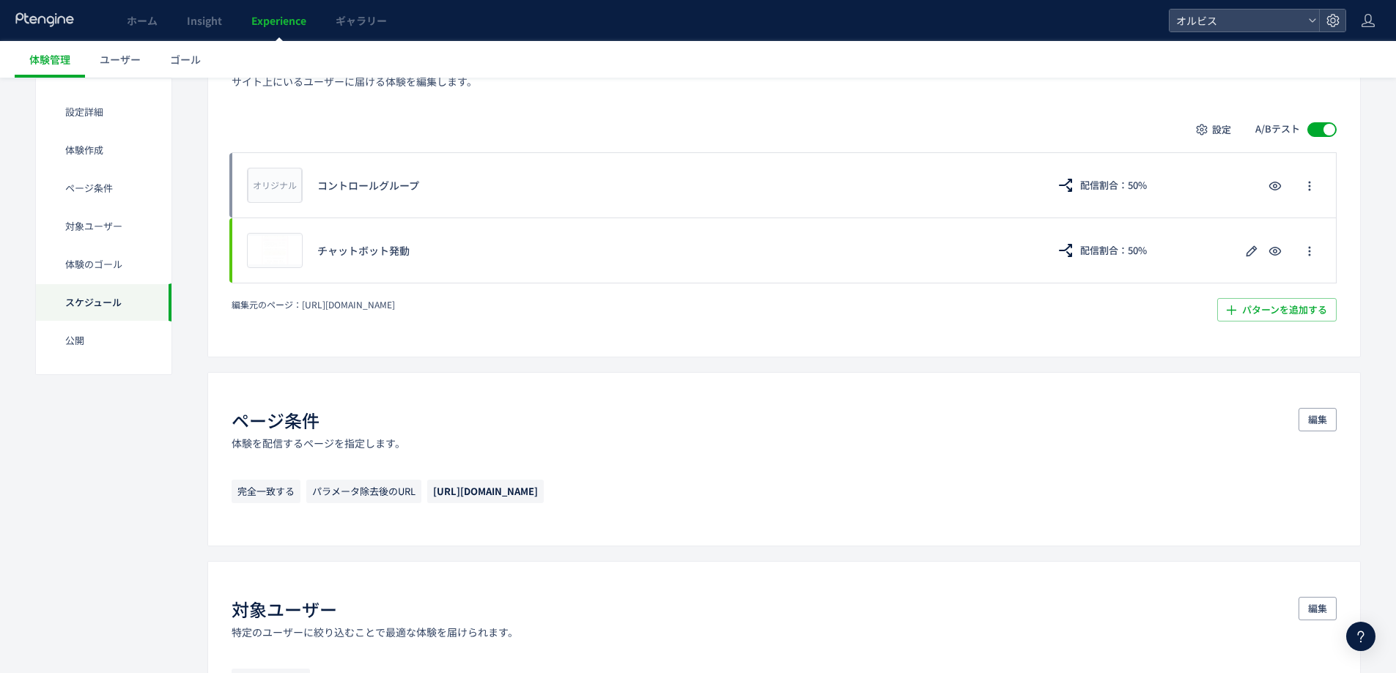
scroll to position [0, 0]
